Goal: Find specific page/section: Find specific page/section

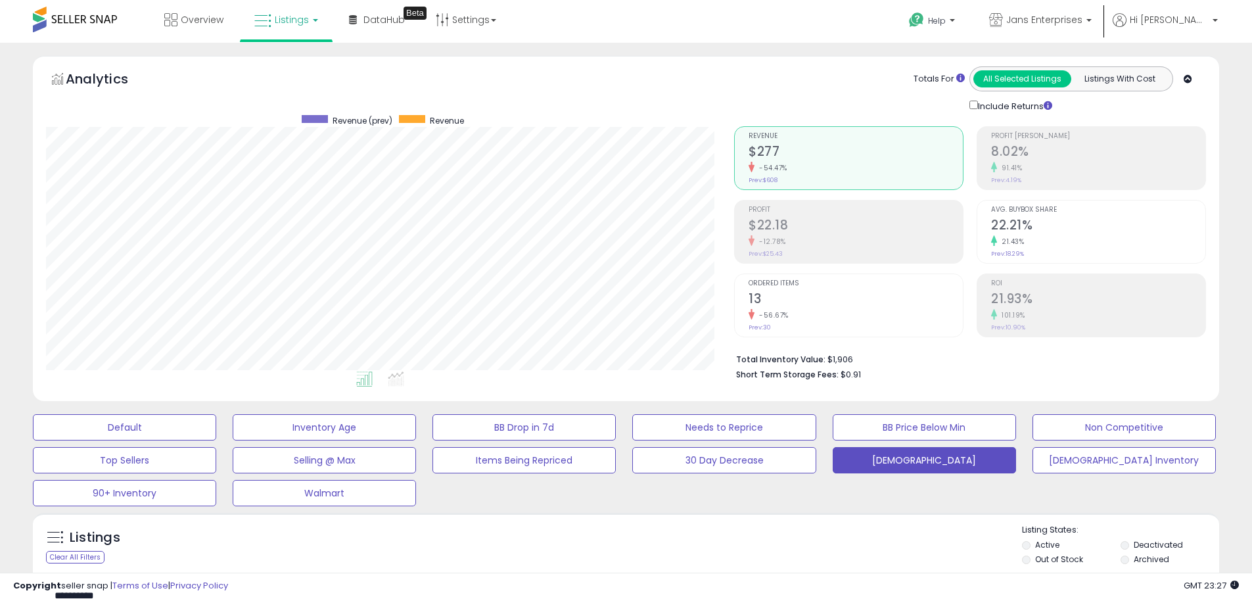
select select "**"
click at [691, 102] on div "Analytics Totals For All Selected Listings Listings With Cost Include Returns" at bounding box center [626, 89] width 1160 height 47
click at [856, 62] on div "Analytics Totals For All Selected Listings Listings With Cost Include Returns" at bounding box center [626, 228] width 1186 height 345
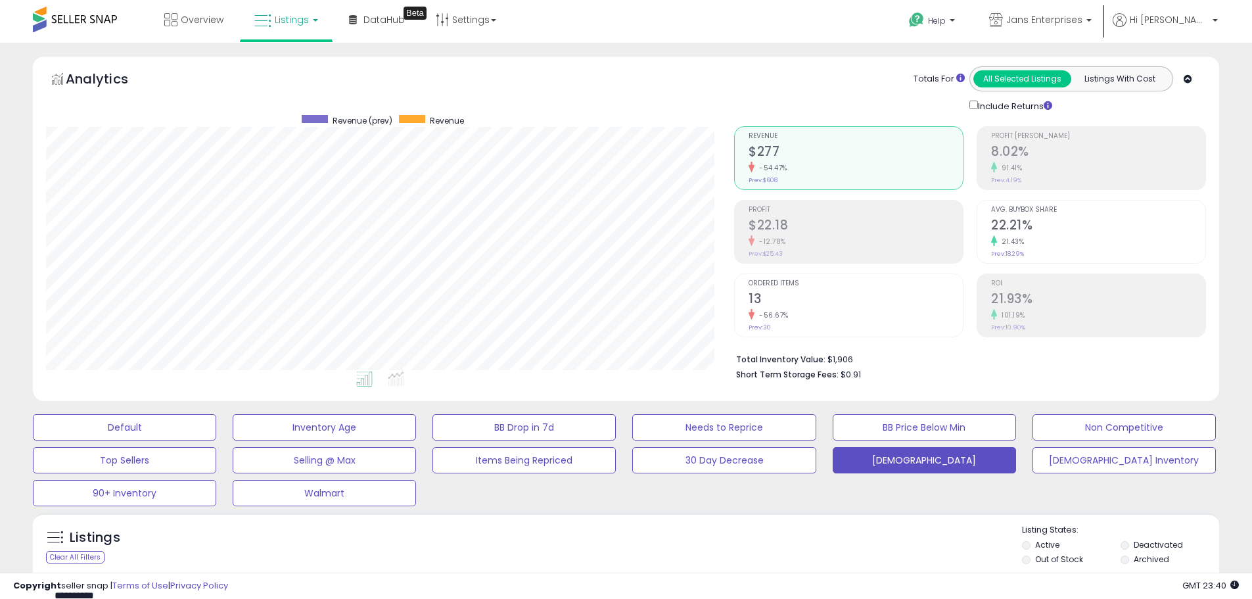
select select "**"
